Goal: Information Seeking & Learning: Learn about a topic

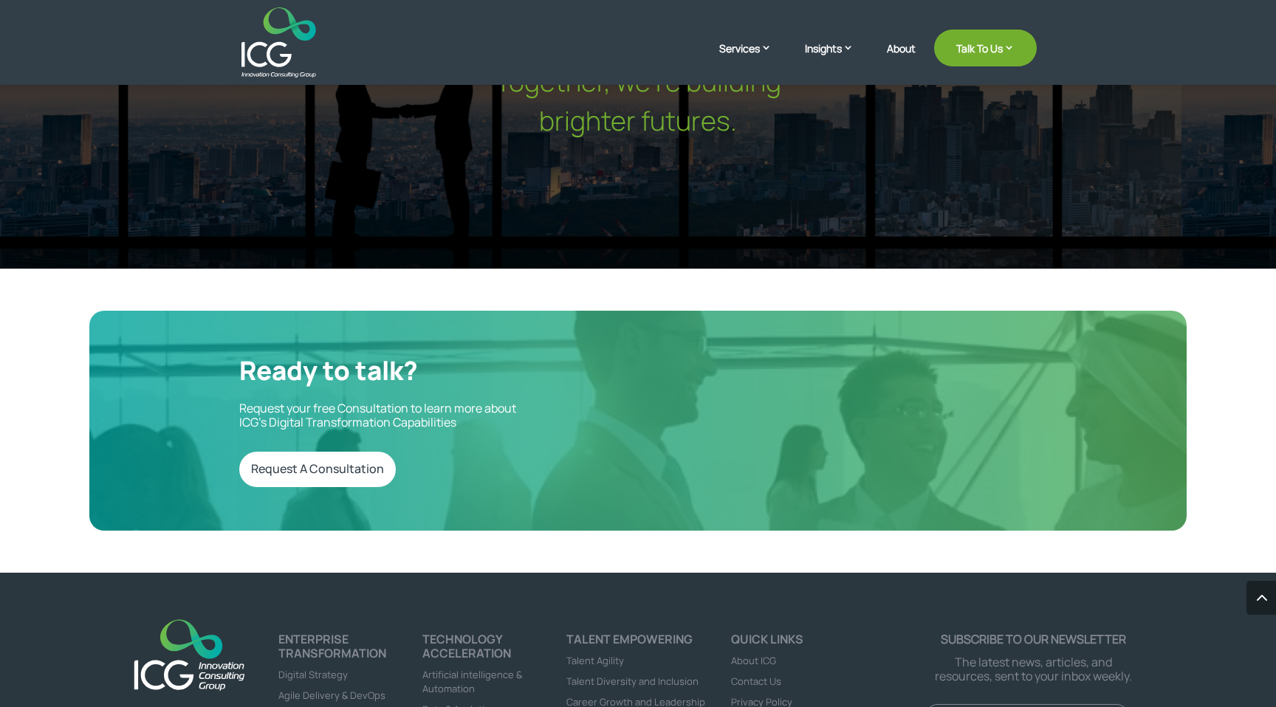
click at [376, 355] on h2 "Ready to talk?" at bounding box center [427, 374] width 377 height 38
click at [373, 402] on p "Request your free Consultation to learn more about ICG’s Digital Transformation…" at bounding box center [427, 416] width 377 height 28
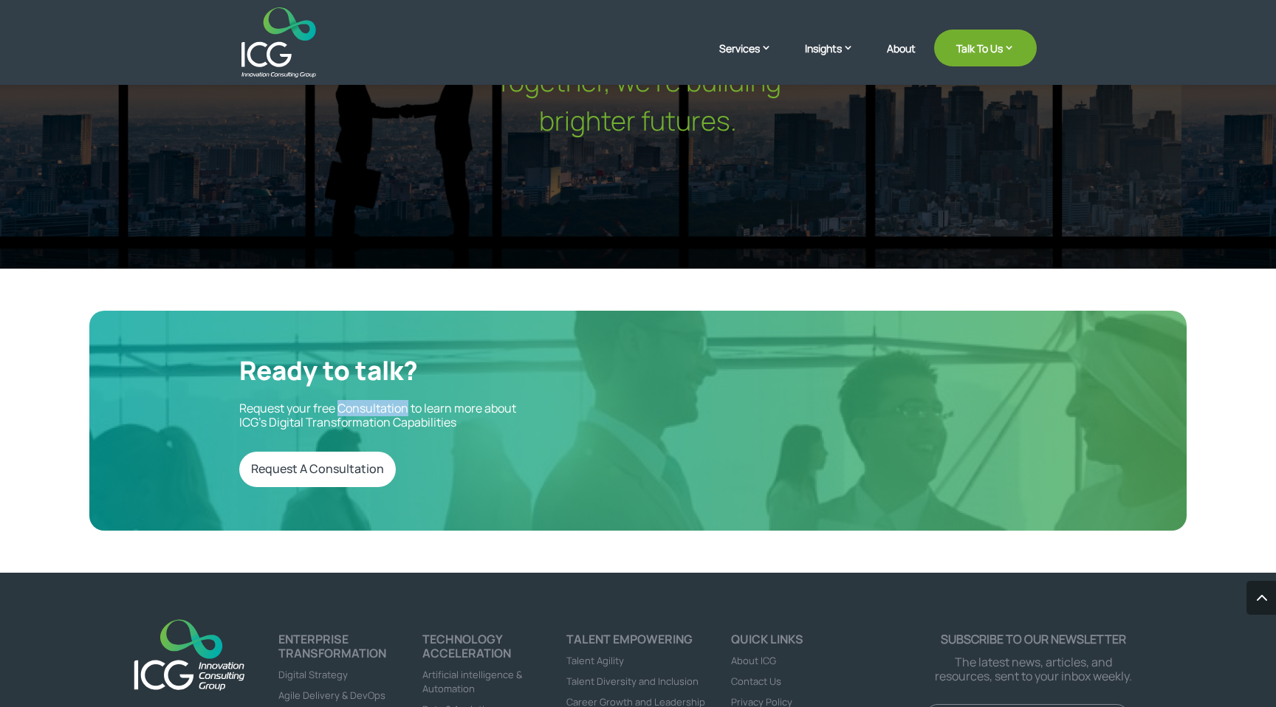
click at [373, 402] on p "Request your free Consultation to learn more about ICG’s Digital Transformation…" at bounding box center [427, 416] width 377 height 28
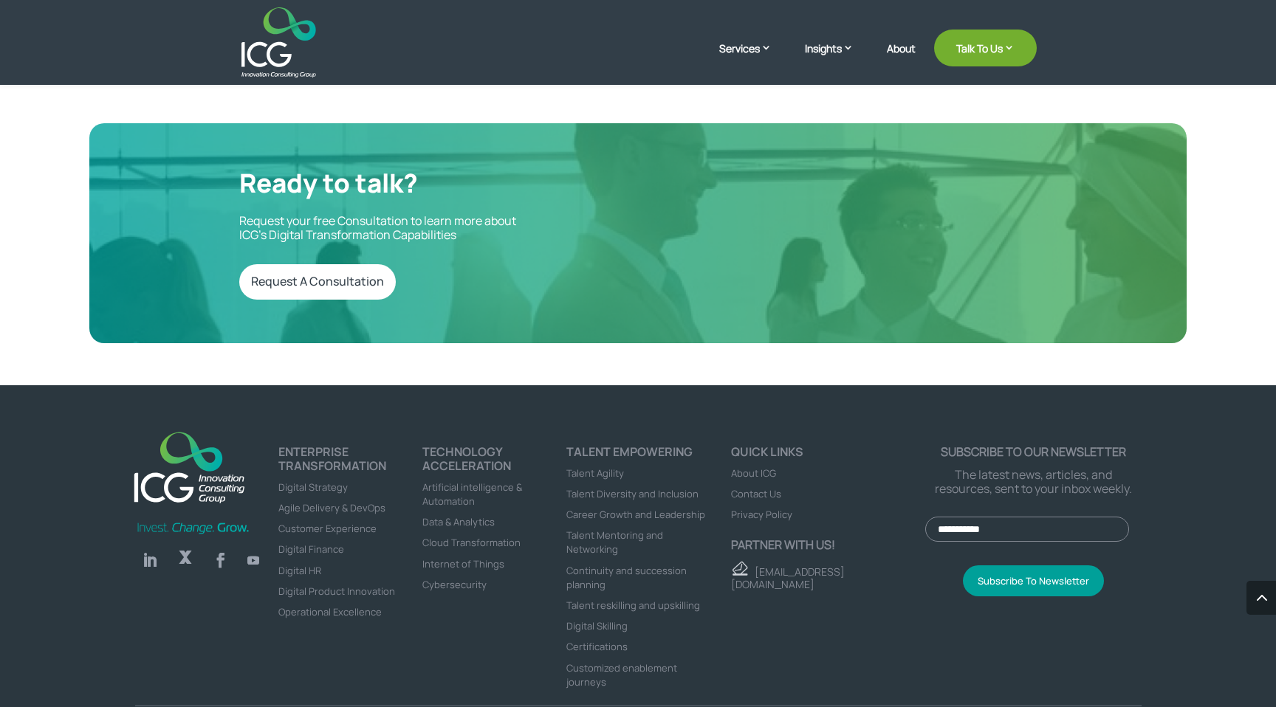
click at [827, 385] on div "Follow Follow Follow Follow ENTERPRISE TRANSFORMATION Digital Strategy Agile De…" at bounding box center [638, 568] width 1276 height 367
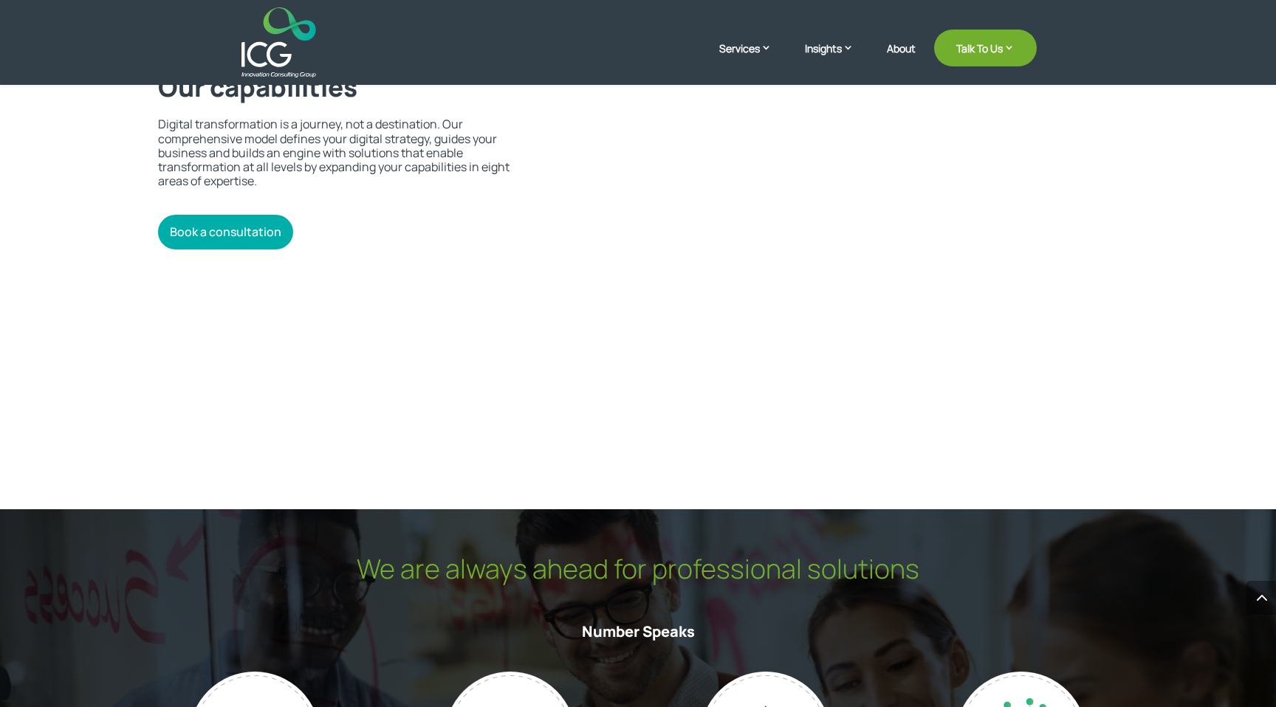
scroll to position [2995, 0]
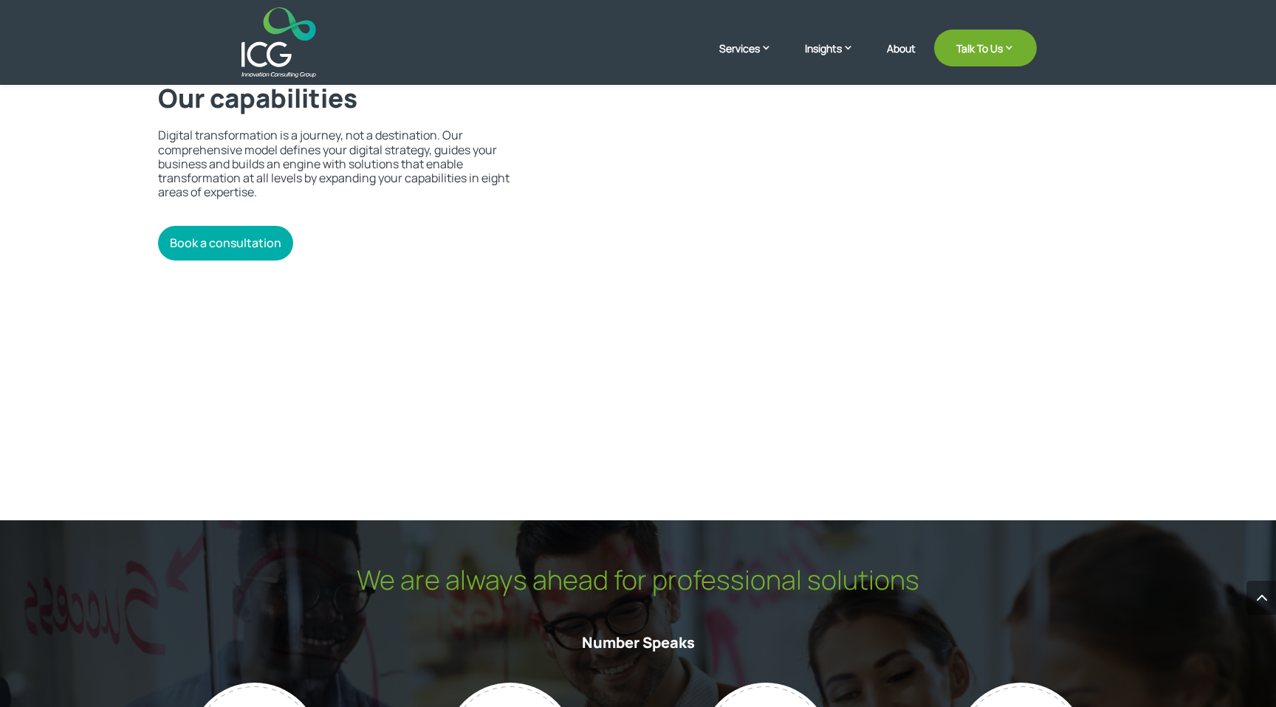
click at [444, 171] on p "Digital transformation is a journey, not a destination. Our comprehensive model…" at bounding box center [334, 163] width 352 height 71
